Goal: Task Accomplishment & Management: Complete application form

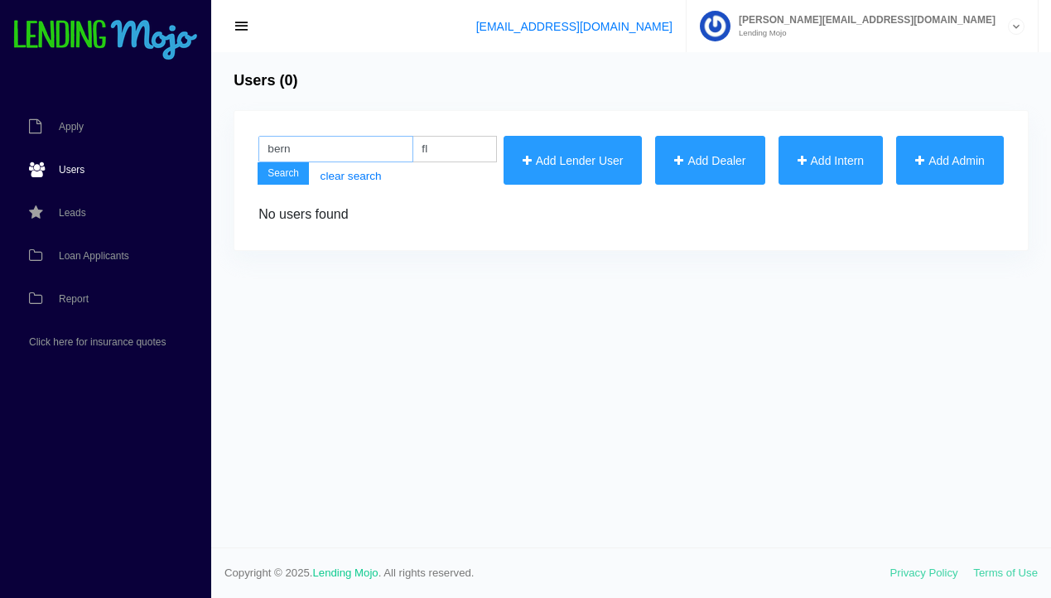
click at [361, 153] on input "bern" at bounding box center [336, 149] width 155 height 27
type input "b"
click at [578, 162] on button "Add Lender User" at bounding box center [573, 161] width 139 height 50
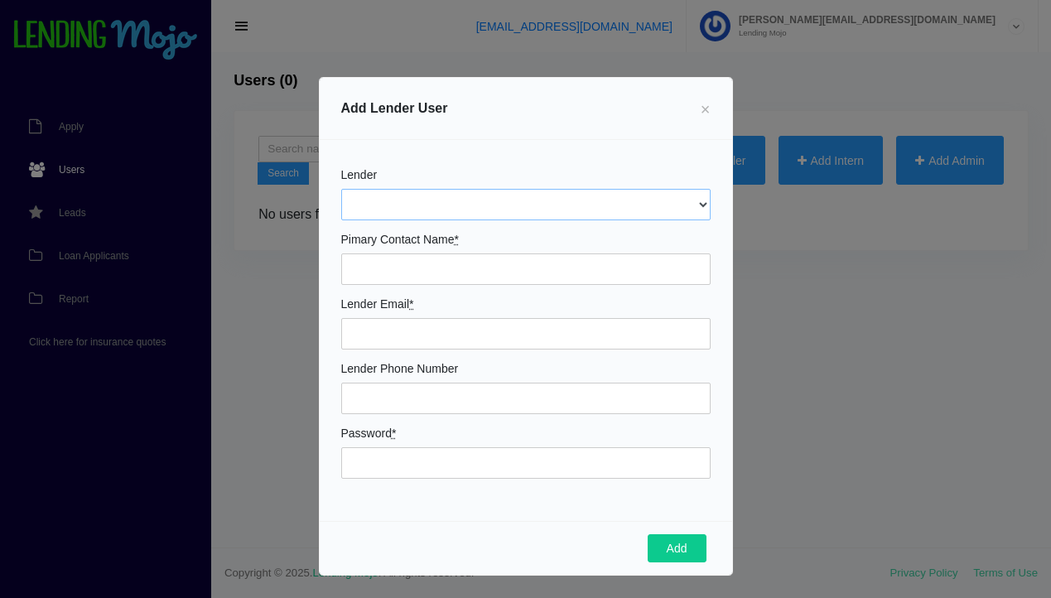
click at [397, 205] on select "AmOne Meridian" at bounding box center [526, 204] width 370 height 31
click at [428, 210] on select "AmOne Meridian" at bounding box center [526, 204] width 370 height 31
click at [419, 268] on input "Dealer Name *" at bounding box center [526, 269] width 370 height 31
type input "Bernadette Bunch"
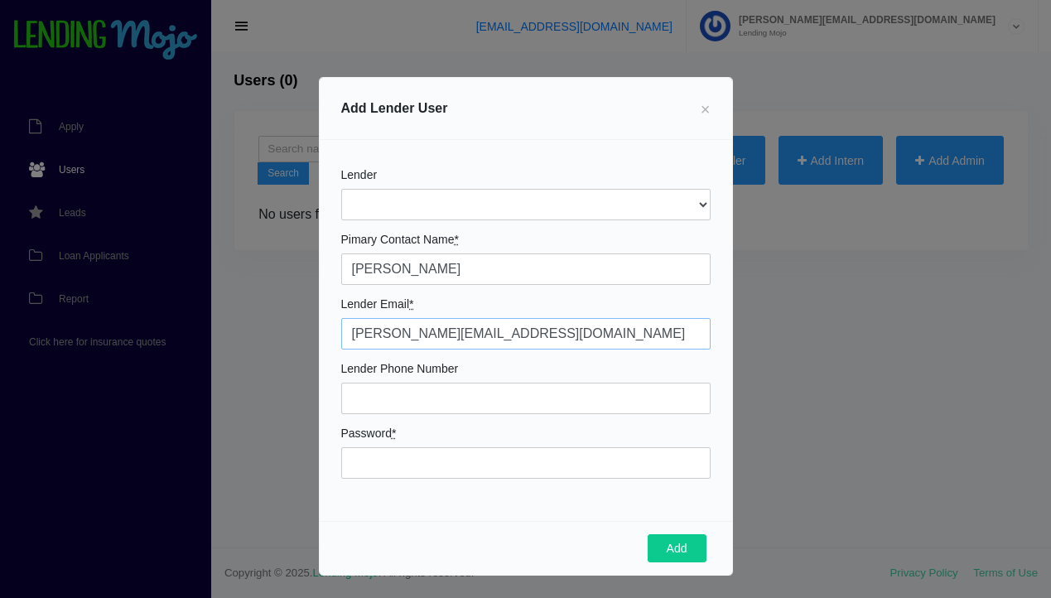
type input "bernadette@floridahomes.miami"
click at [408, 402] on input "Phone" at bounding box center [526, 398] width 370 height 31
click at [705, 113] on span "×" at bounding box center [706, 109] width 10 height 18
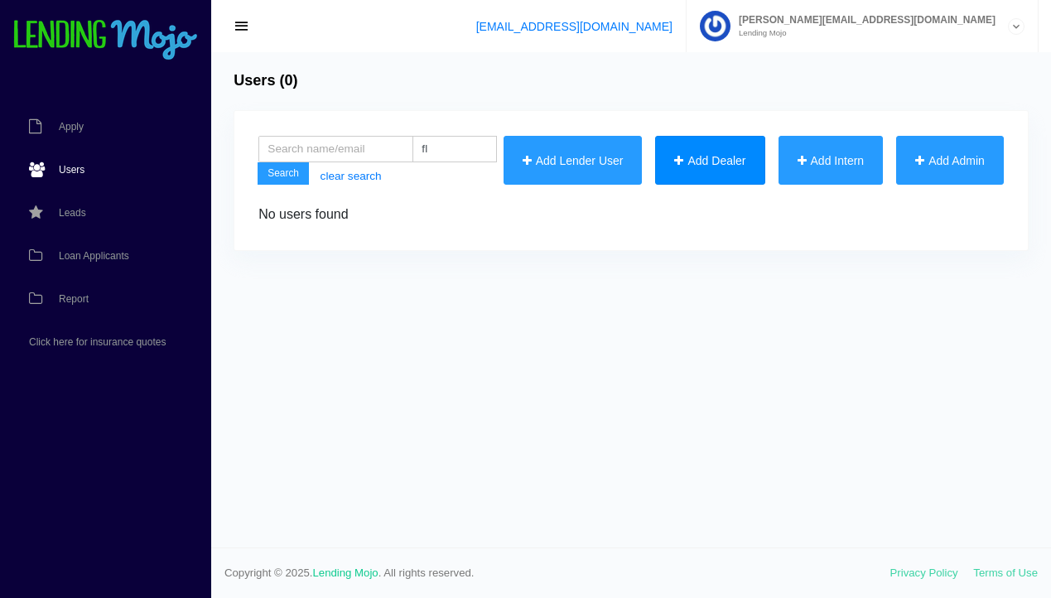
click at [703, 157] on button "Add Dealer" at bounding box center [709, 161] width 109 height 50
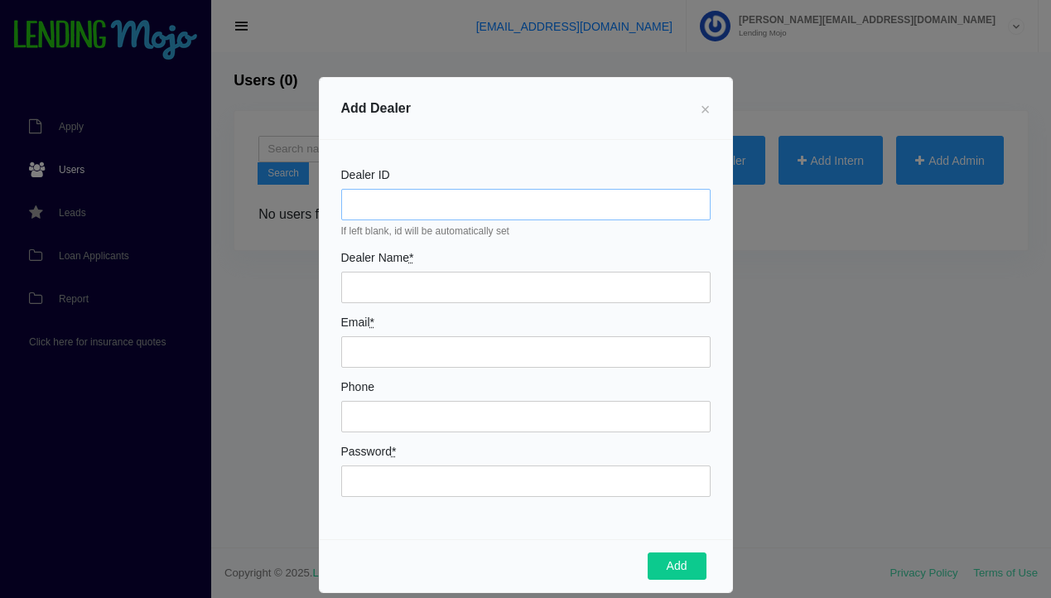
click at [451, 206] on input "Dealer ID" at bounding box center [526, 204] width 370 height 31
click at [443, 287] on input "Dealer Name *" at bounding box center [526, 287] width 370 height 31
type input "[PERSON_NAME] Realty"
click at [450, 414] on input "Phone" at bounding box center [526, 416] width 370 height 31
type input "772-634-5964"
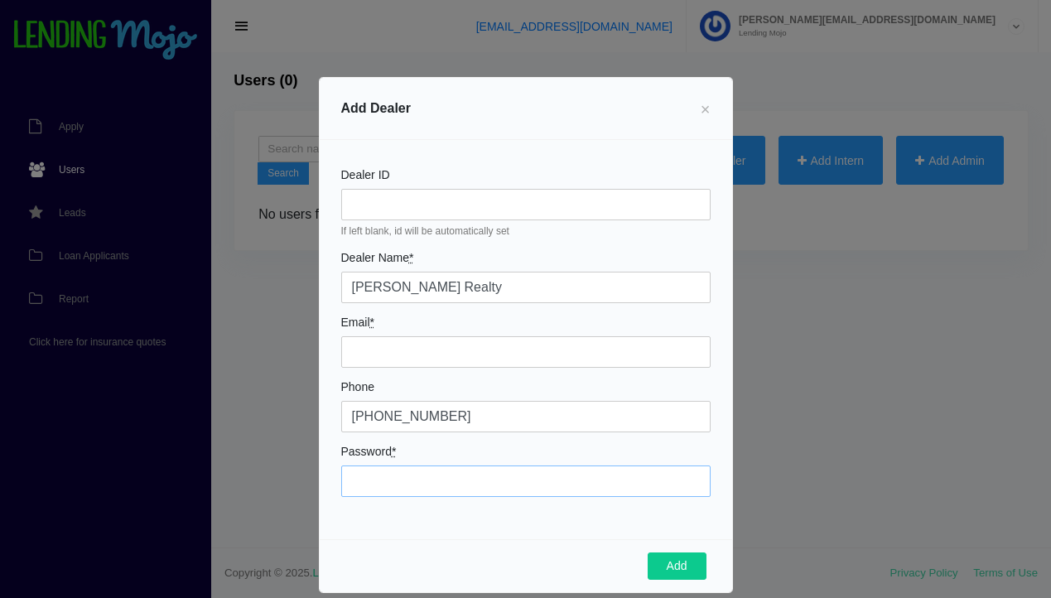
click at [452, 481] on input "Password *" at bounding box center [526, 481] width 370 height 31
type input "mojo123"
click at [436, 359] on input "Email *" at bounding box center [526, 351] width 370 height 31
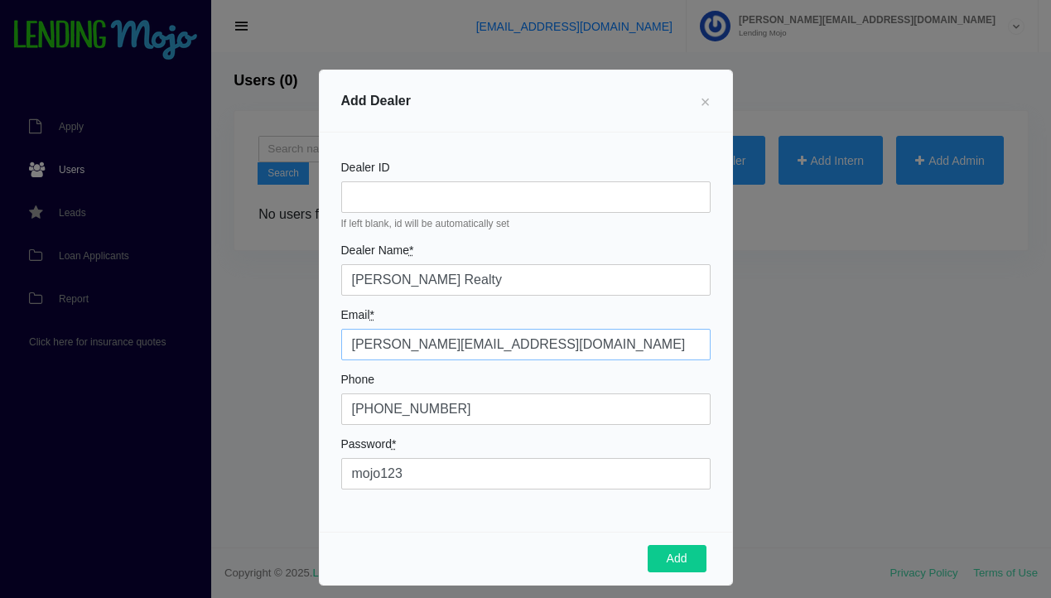
scroll to position [22, 0]
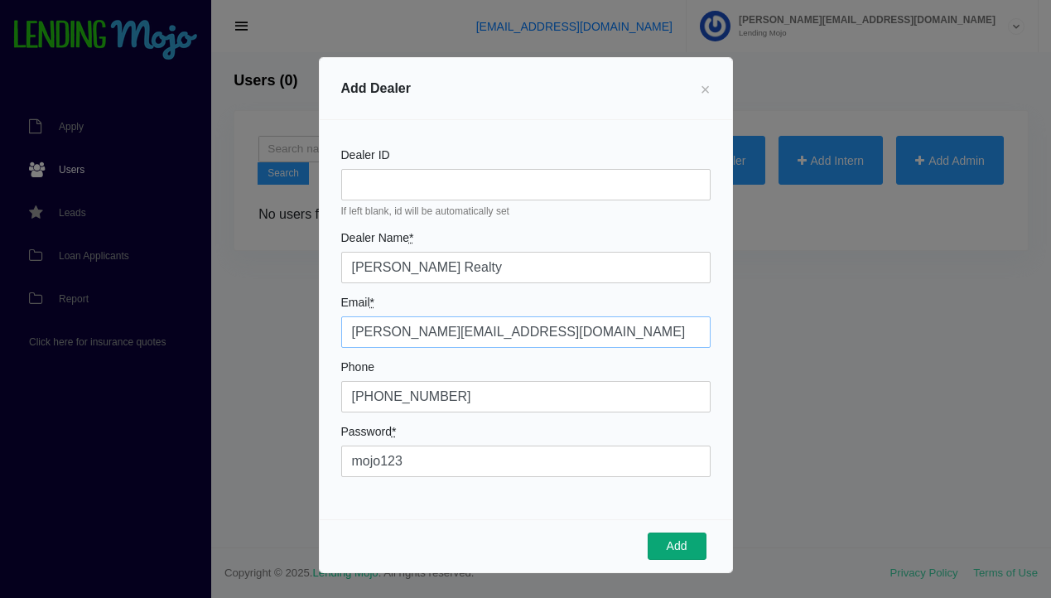
type input "[PERSON_NAME][EMAIL_ADDRESS][DOMAIN_NAME]"
click at [674, 539] on button "Add" at bounding box center [677, 547] width 59 height 28
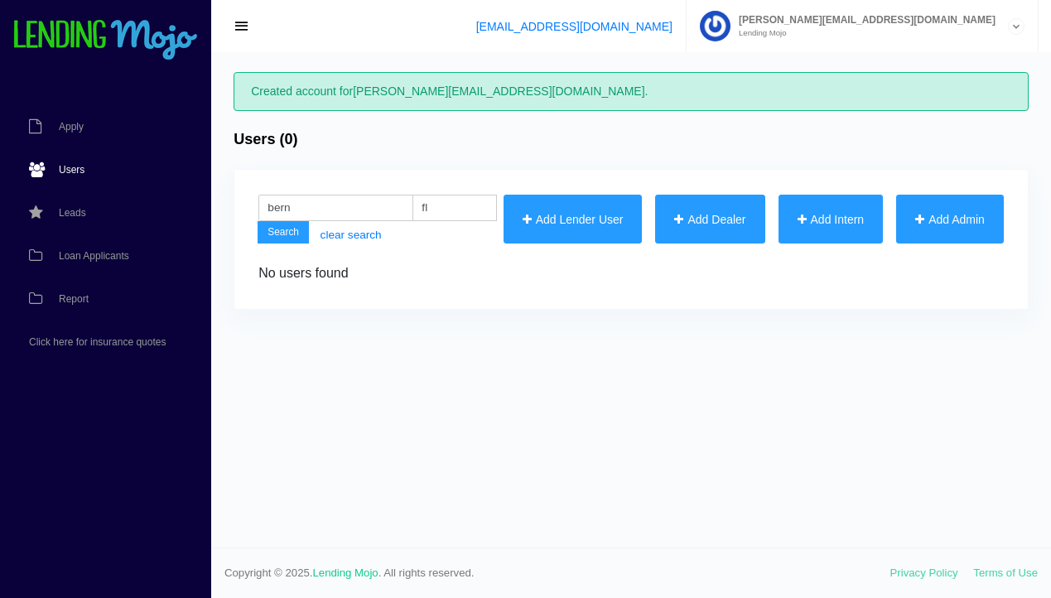
click at [72, 167] on span "Users" at bounding box center [72, 170] width 26 height 10
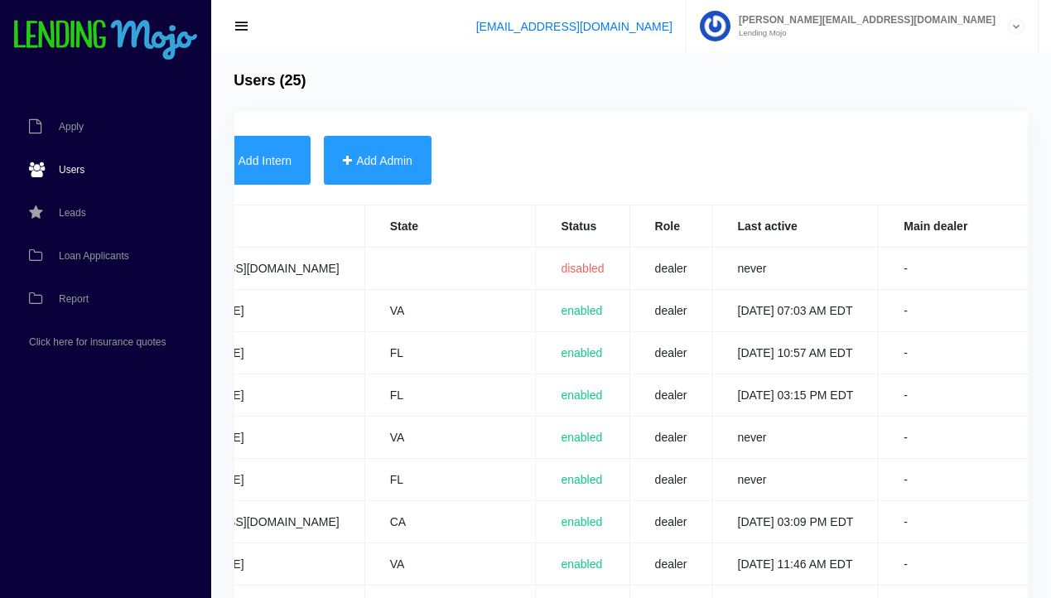
scroll to position [0, 592]
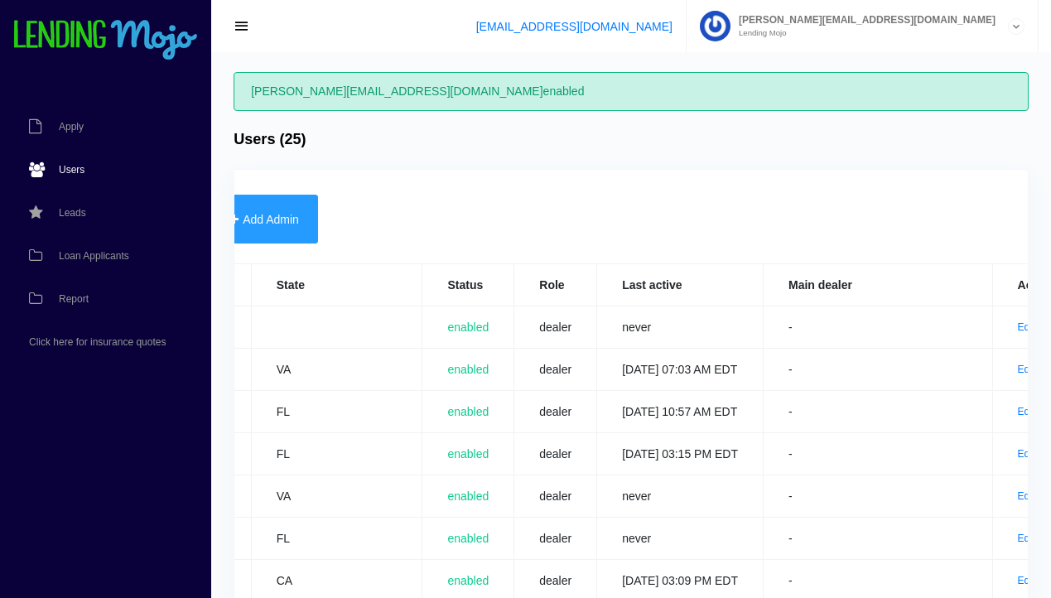
scroll to position [0, 713]
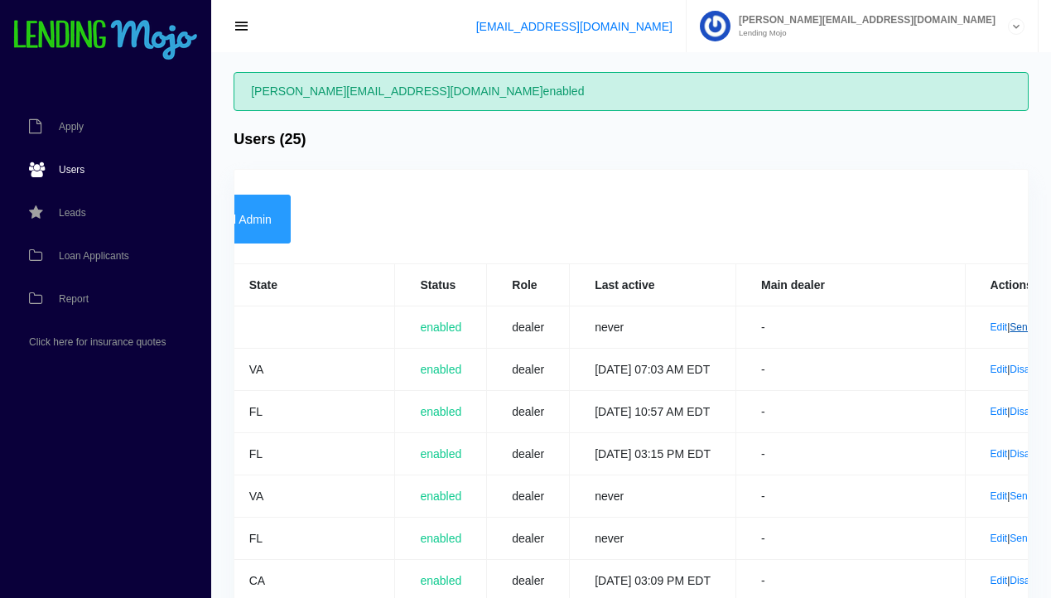
click at [1010, 328] on link "Send Invite" at bounding box center [1035, 327] width 50 height 12
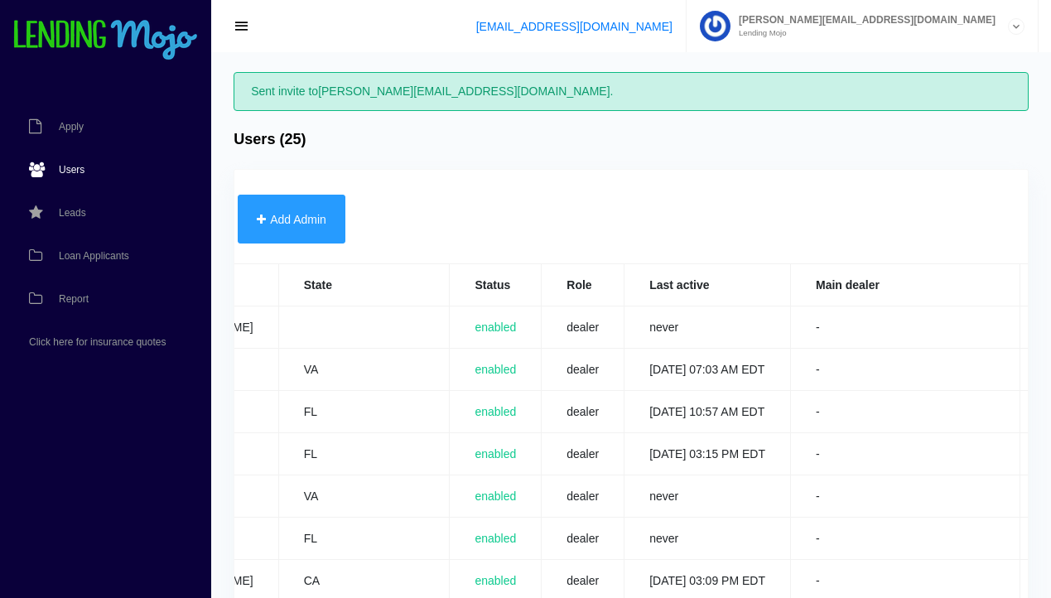
scroll to position [0, 713]
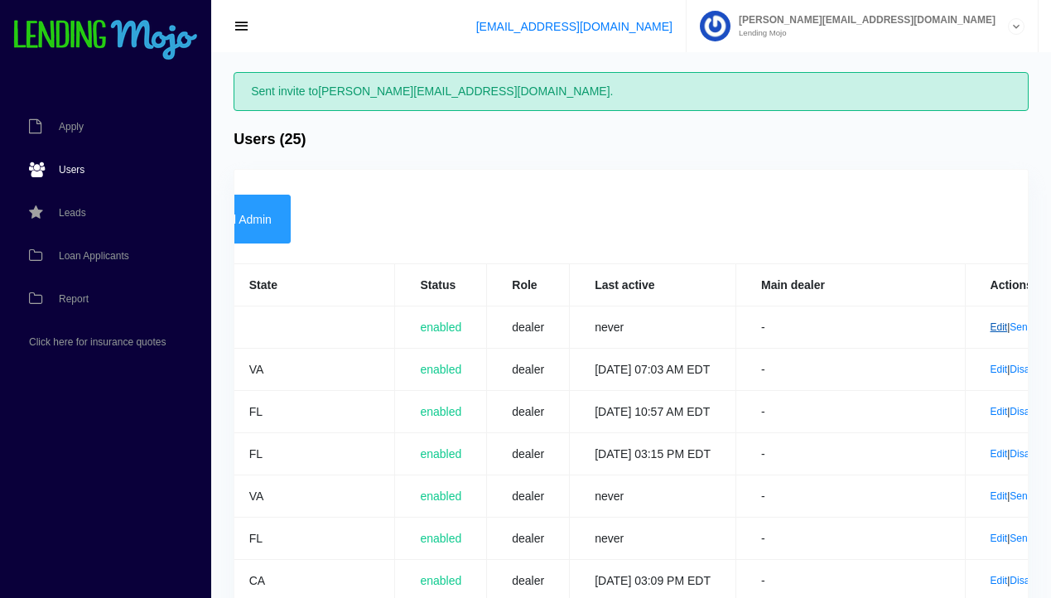
click at [991, 331] on link "Edit" at bounding box center [999, 327] width 17 height 12
